Goal: Task Accomplishment & Management: Use online tool/utility

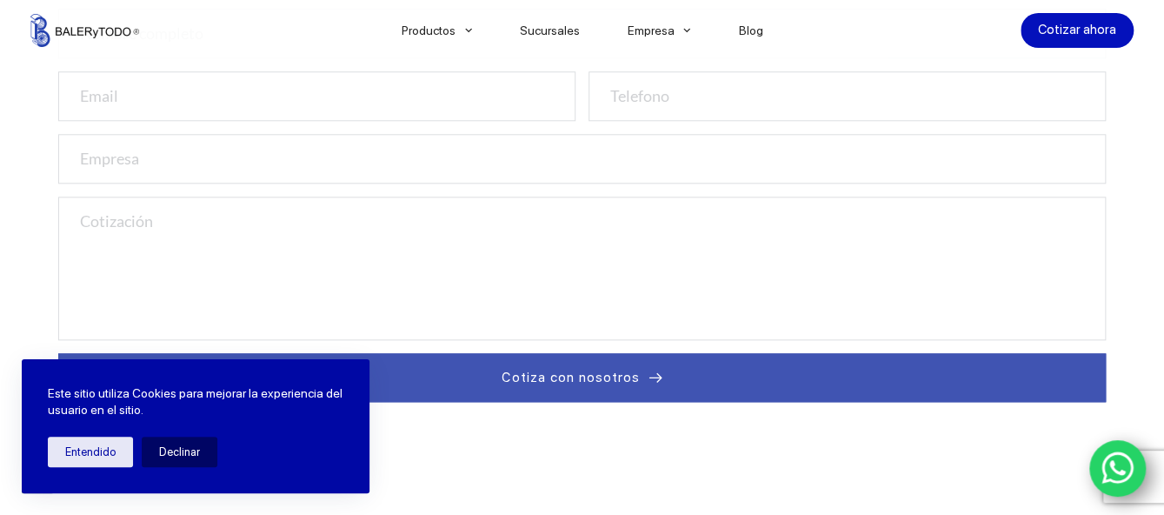
scroll to position [790, 0]
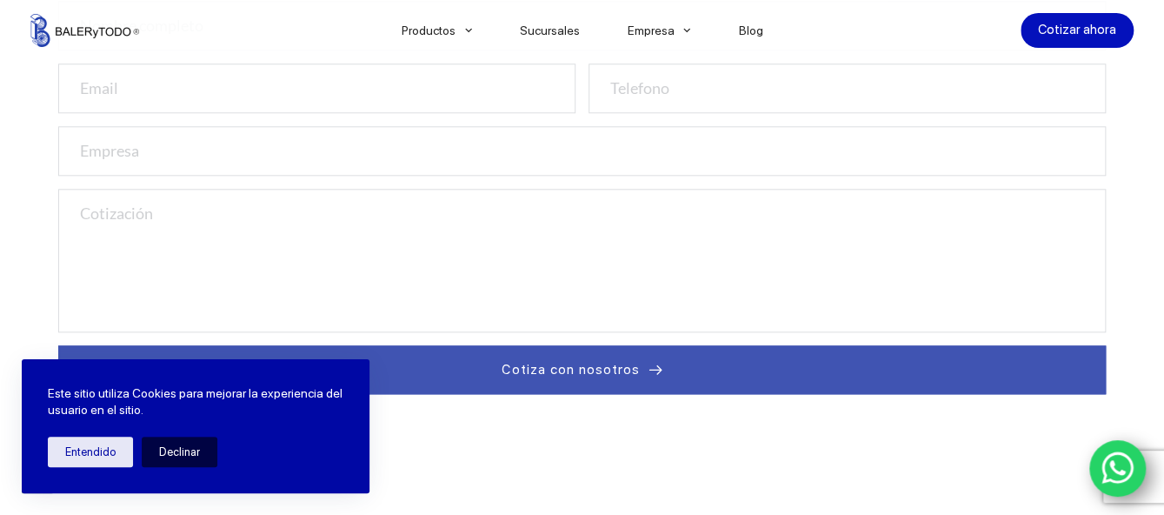
click at [181, 444] on button "Declinar" at bounding box center [180, 452] width 76 height 30
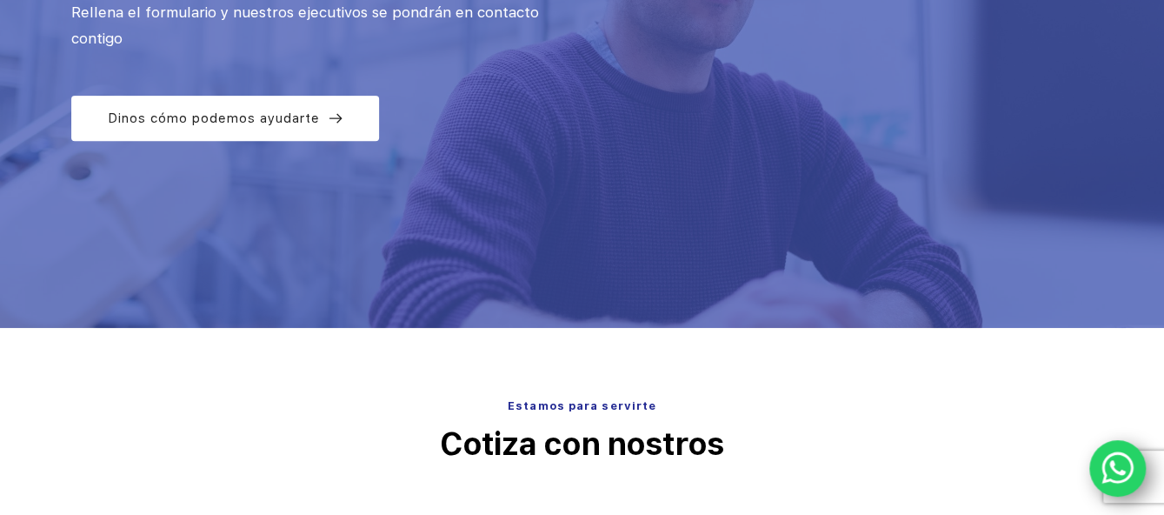
scroll to position [0, 0]
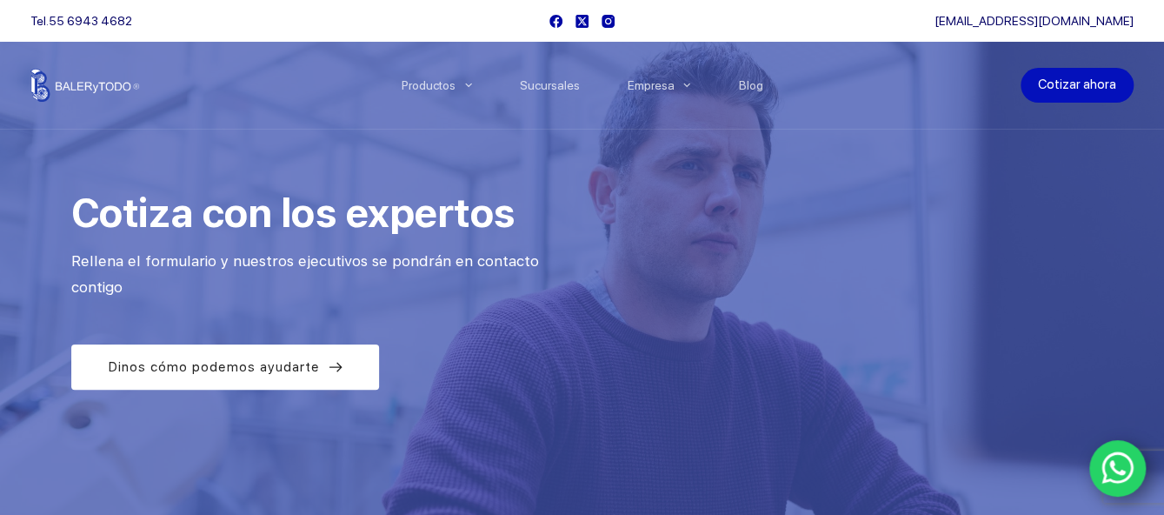
click at [1101, 89] on link "Cotizar ahora" at bounding box center [1077, 85] width 113 height 35
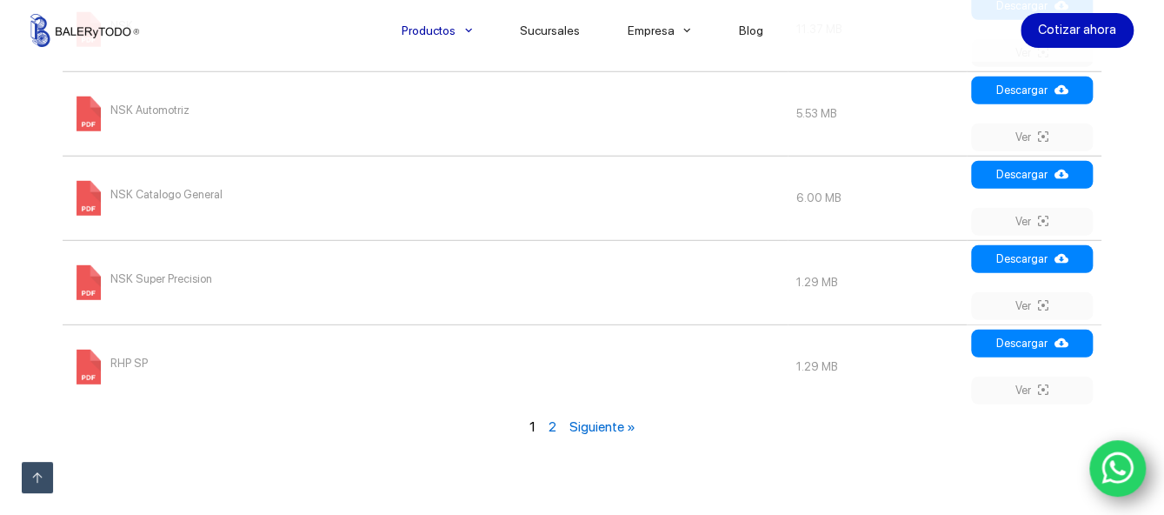
scroll to position [2161, 0]
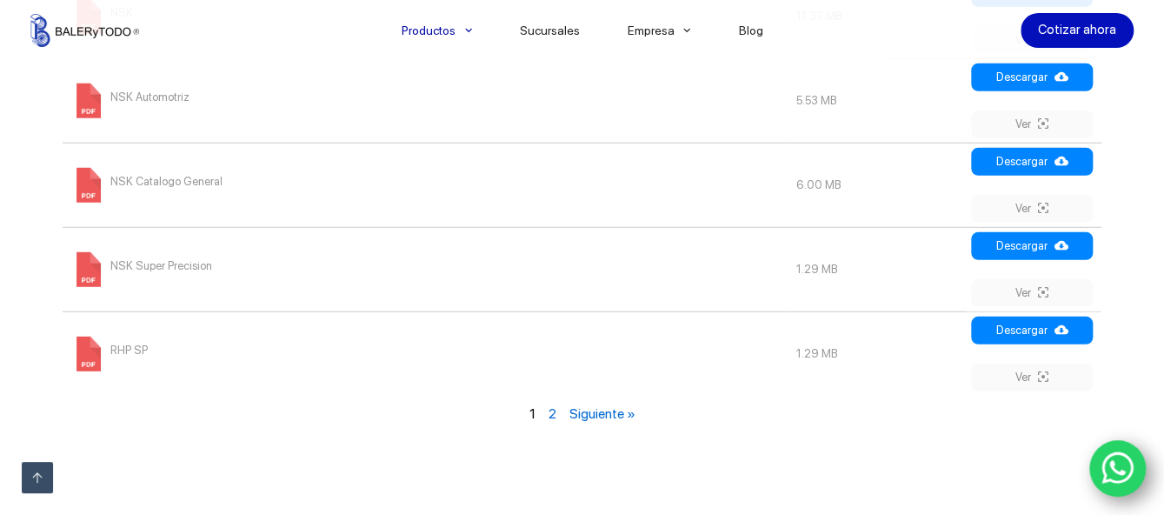
click at [550, 405] on link "2" at bounding box center [553, 413] width 8 height 17
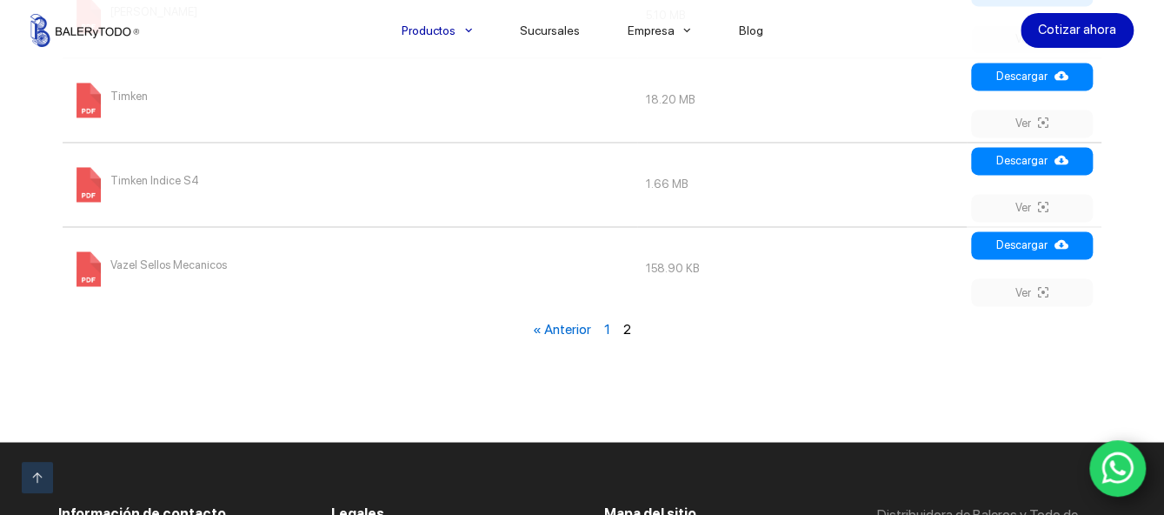
scroll to position [1258, 0]
